Goal: Navigation & Orientation: Find specific page/section

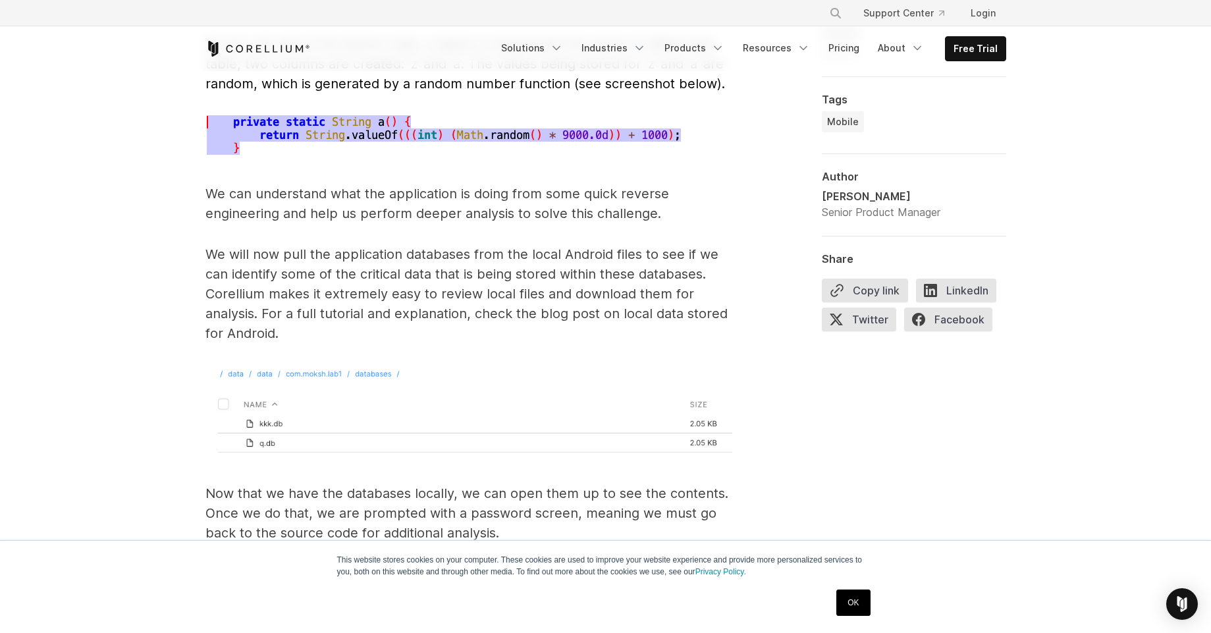
scroll to position [4741, 0]
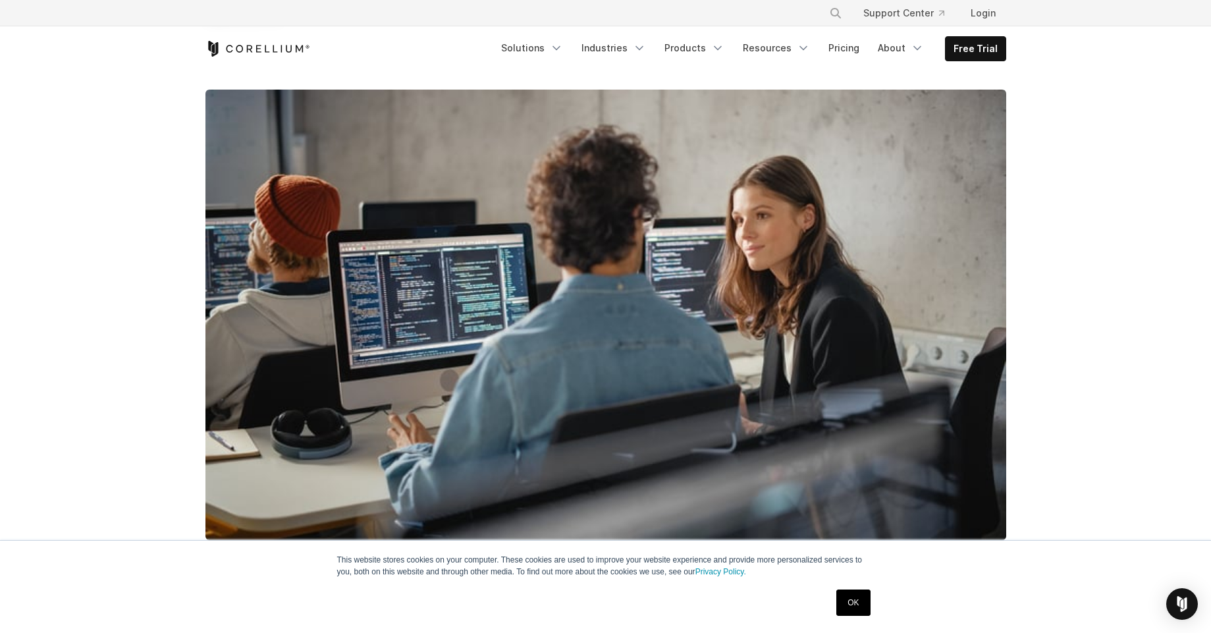
scroll to position [0, 0]
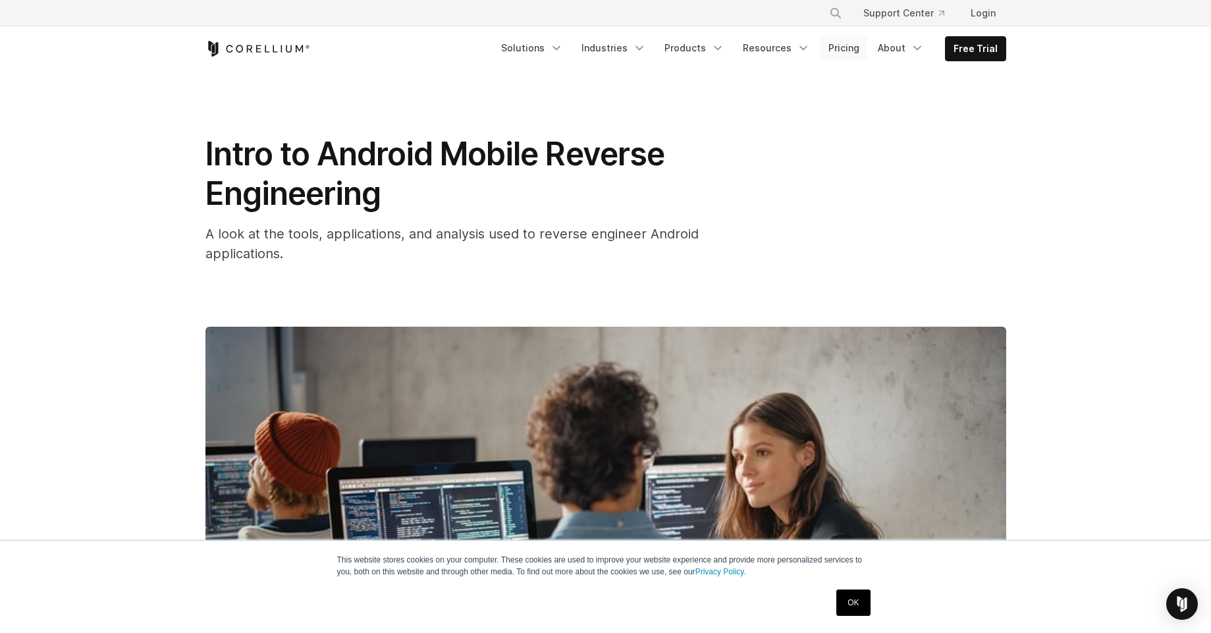
click at [854, 47] on link "Pricing" at bounding box center [843, 48] width 47 height 24
